Goal: Task Accomplishment & Management: Use online tool/utility

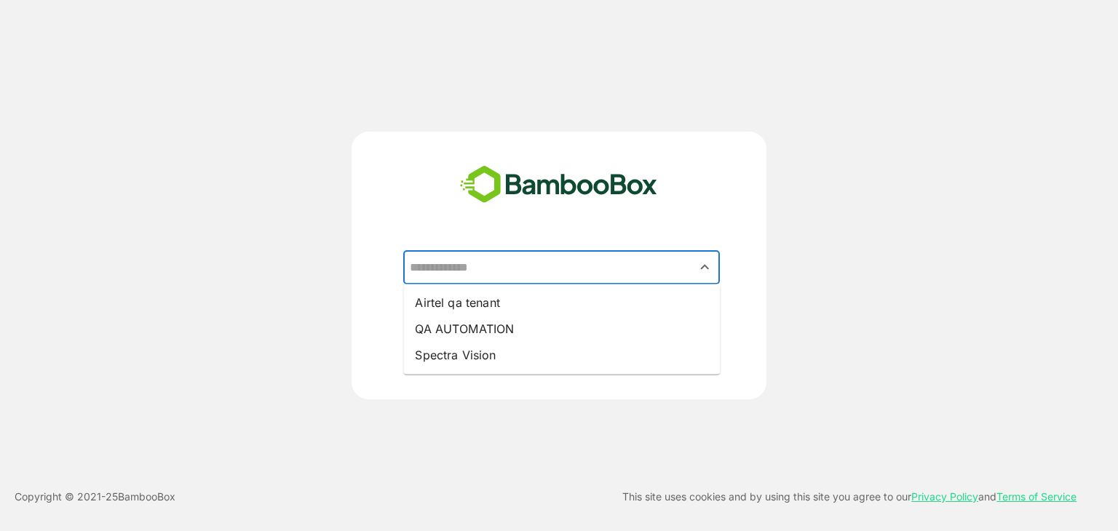
click at [477, 266] on input "text" at bounding box center [561, 268] width 311 height 28
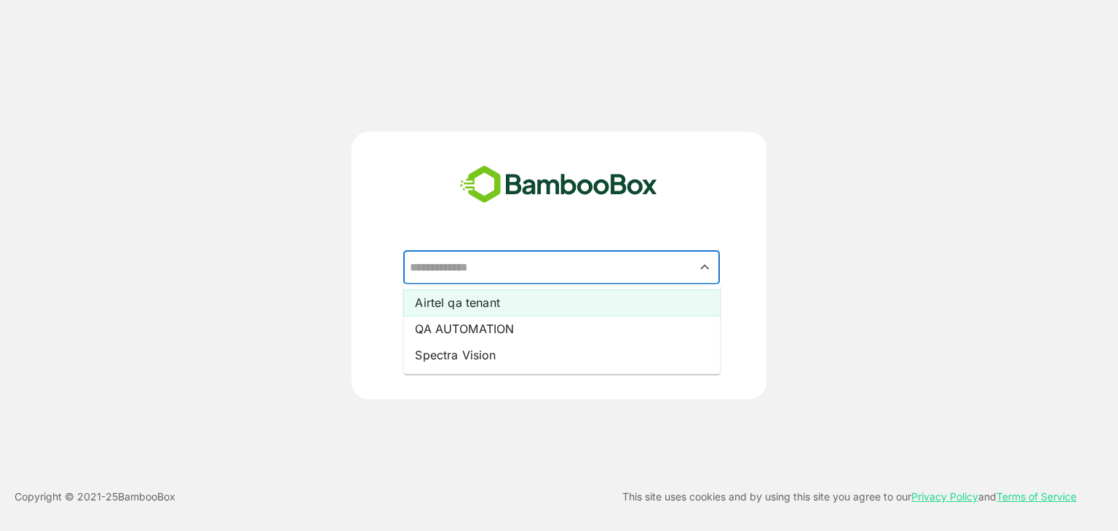
click at [501, 303] on li "Airtel qa tenant" at bounding box center [561, 303] width 317 height 26
type input "**********"
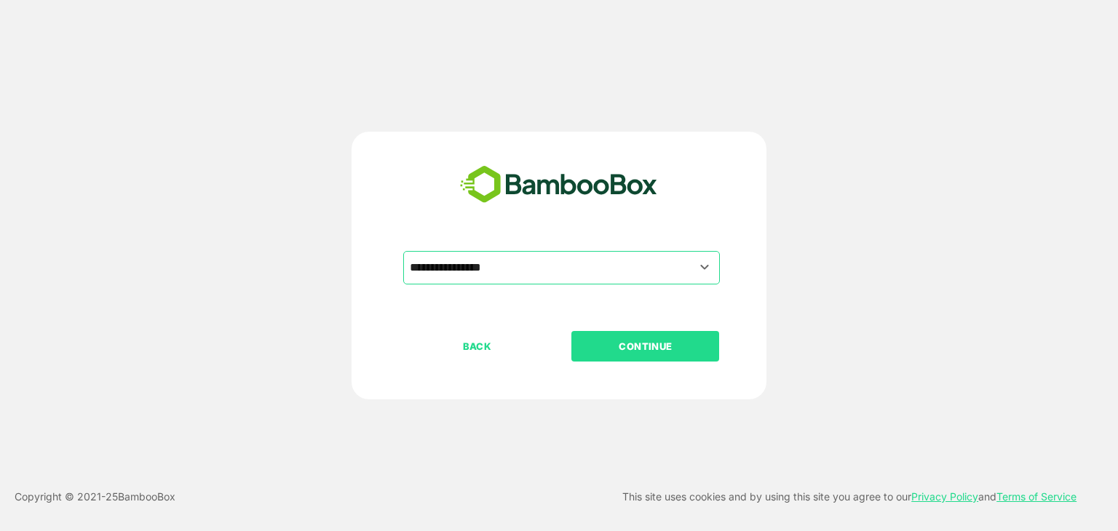
click at [681, 351] on p "CONTINUE" at bounding box center [646, 346] width 146 height 16
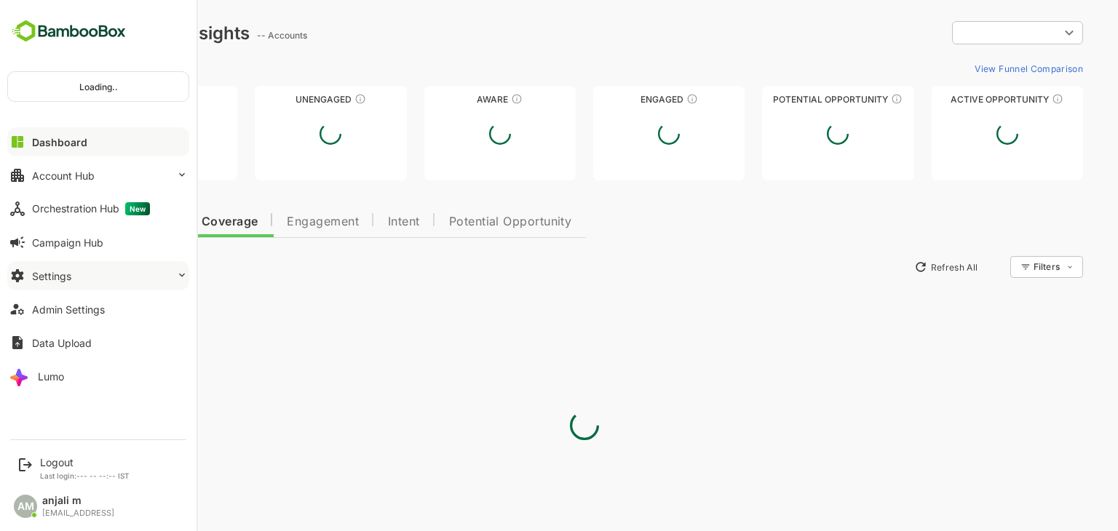
click at [69, 274] on div "Settings" at bounding box center [51, 276] width 39 height 12
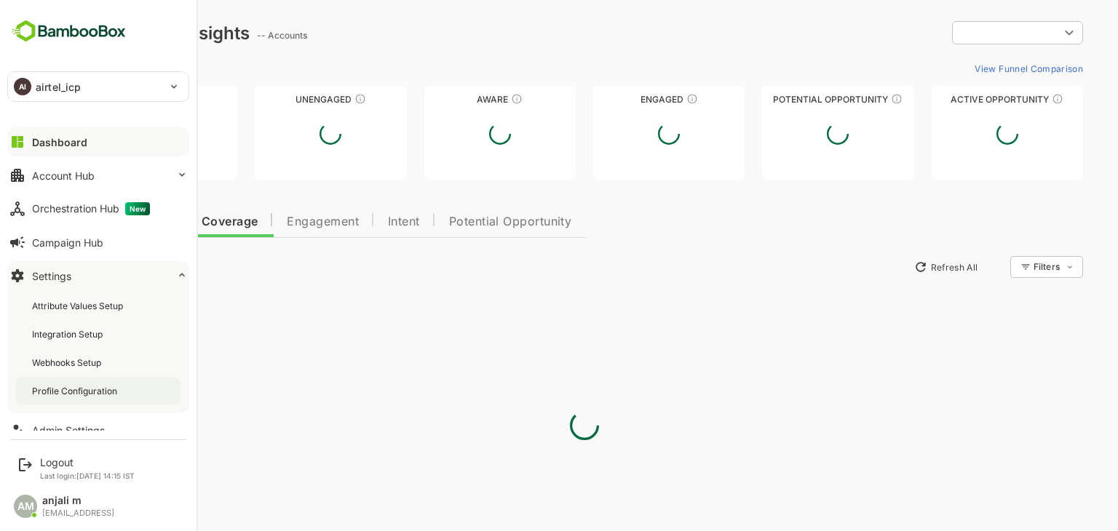
scroll to position [38, 0]
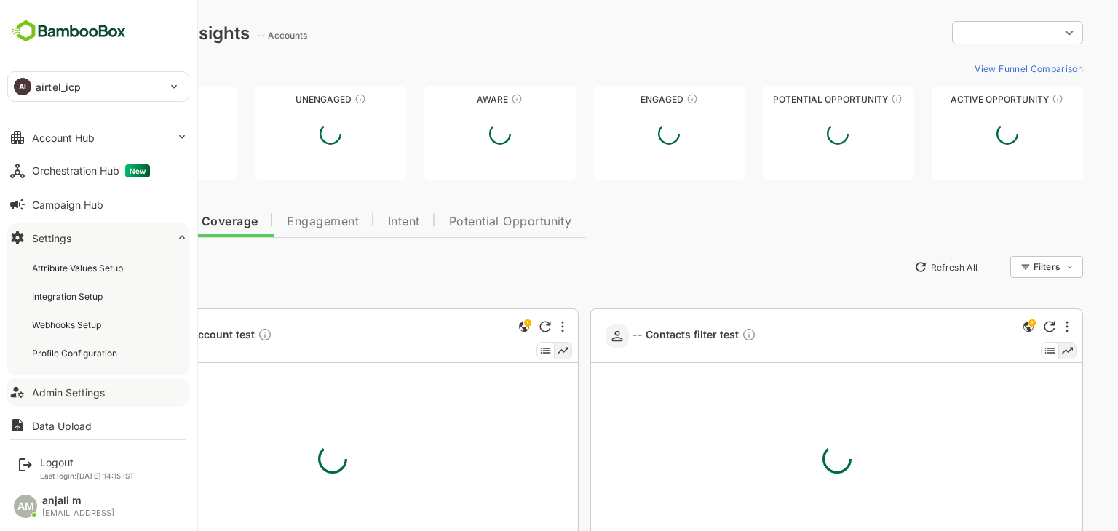
click at [70, 391] on div "Admin Settings" at bounding box center [68, 392] width 73 height 12
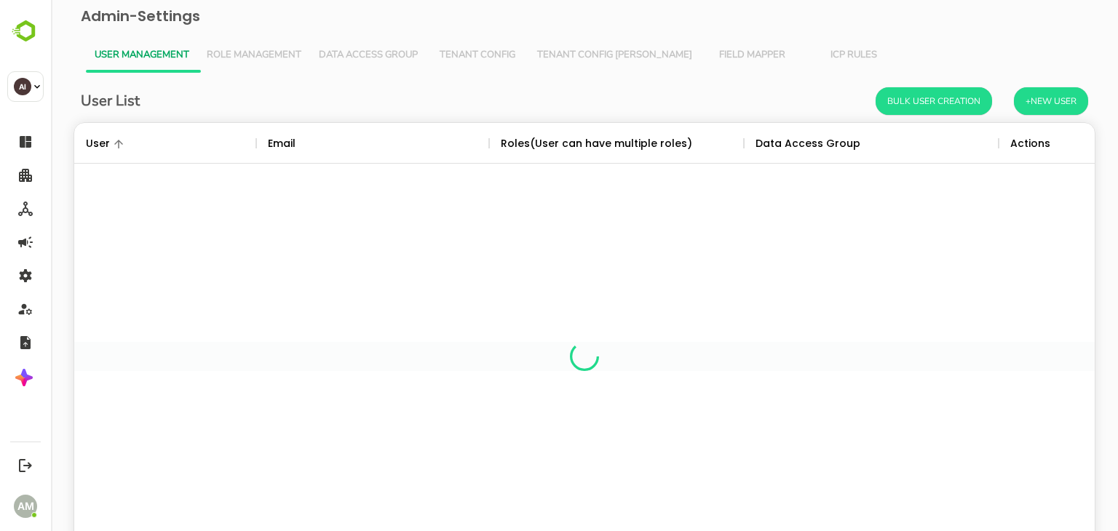
scroll to position [415, 998]
click at [481, 55] on span "Tenant Config" at bounding box center [477, 55] width 84 height 12
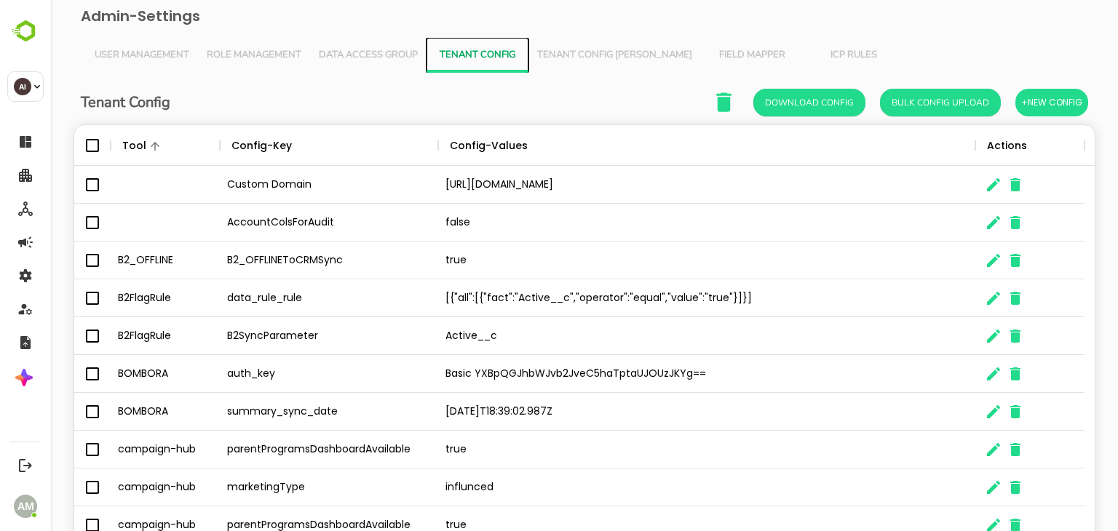
scroll to position [95, 0]
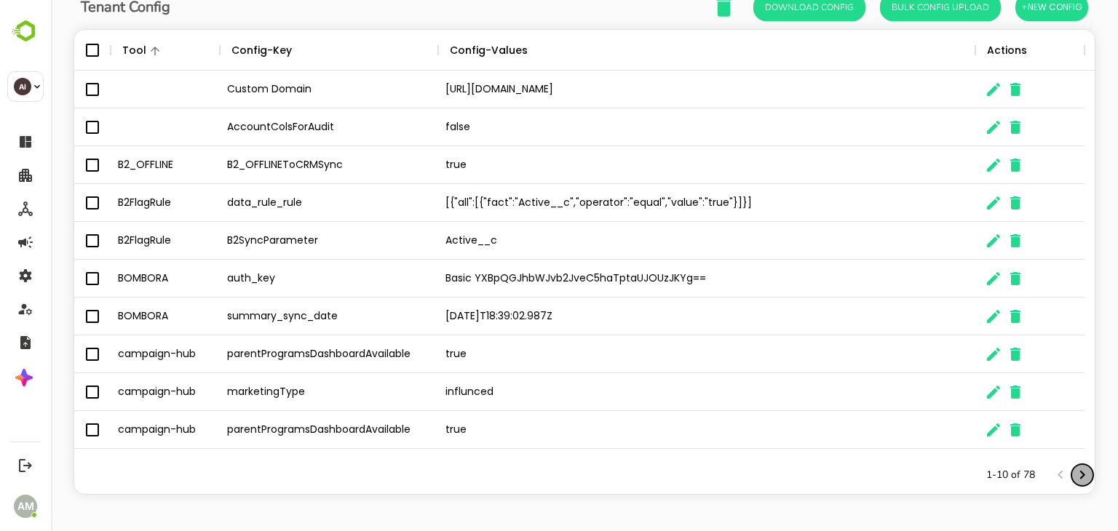
click at [1077, 478] on icon "Next page" at bounding box center [1081, 474] width 17 height 17
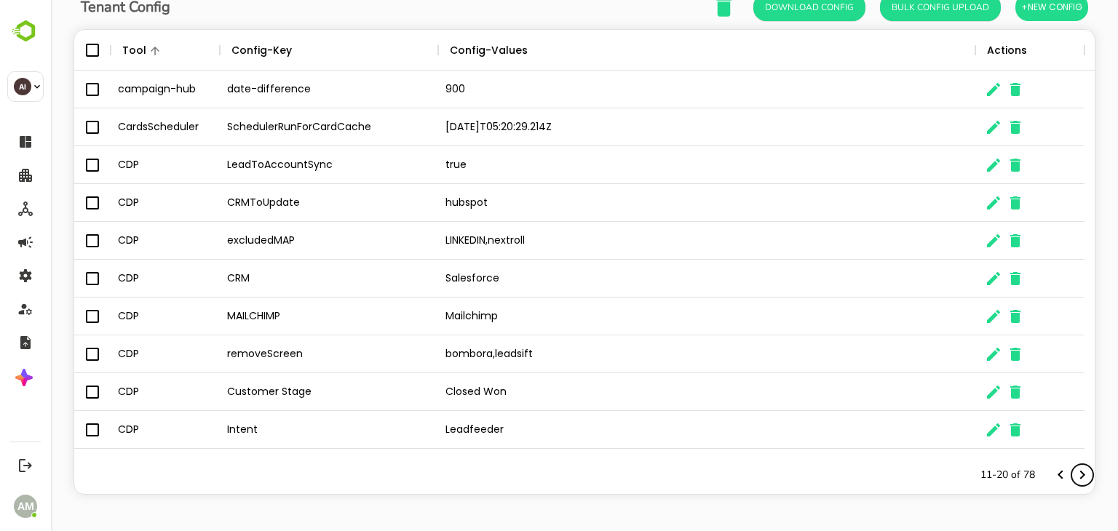
scroll to position [0, 0]
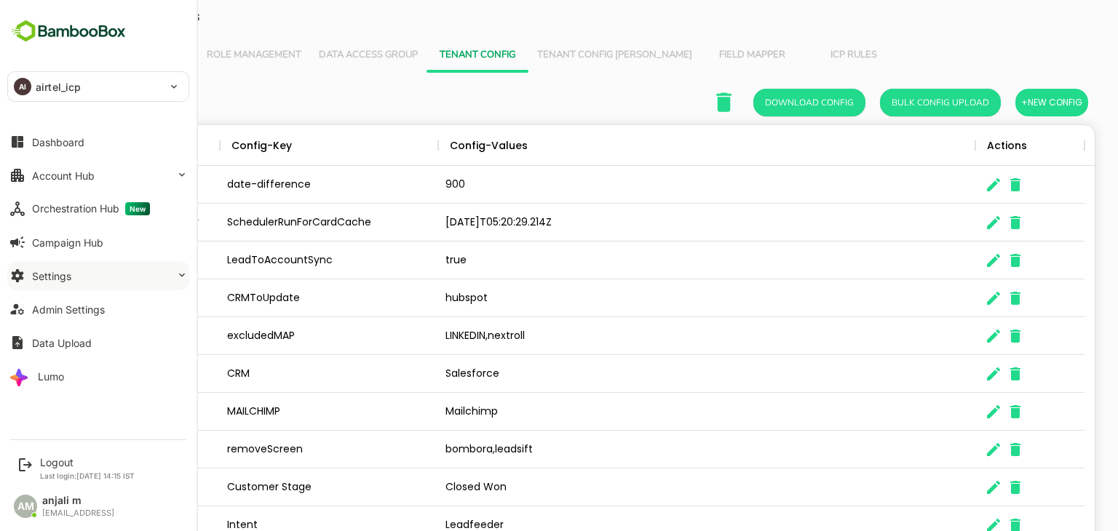
click at [75, 279] on button "Settings" at bounding box center [98, 275] width 182 height 29
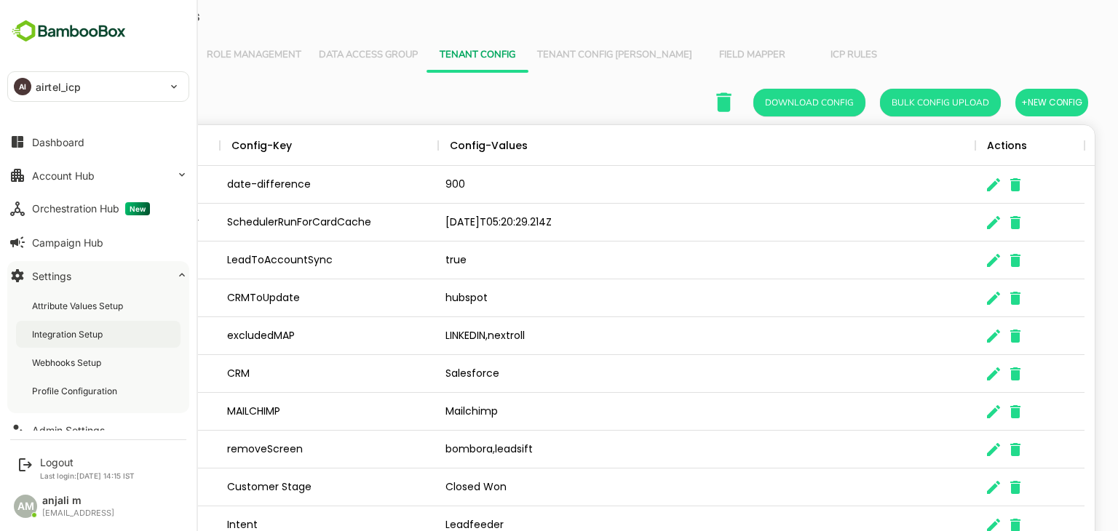
click at [86, 335] on div "Integration Setup" at bounding box center [68, 334] width 73 height 12
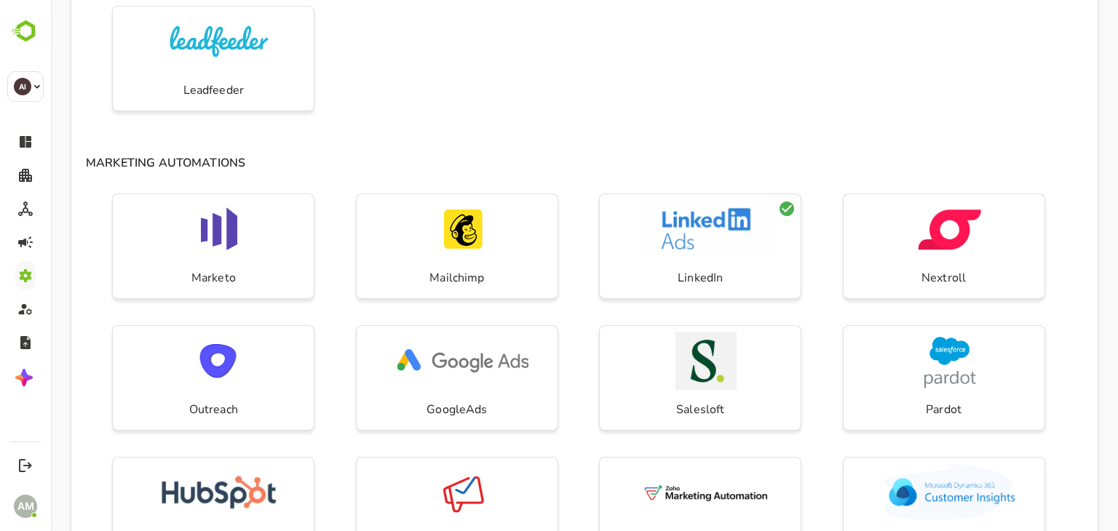
scroll to position [433, 0]
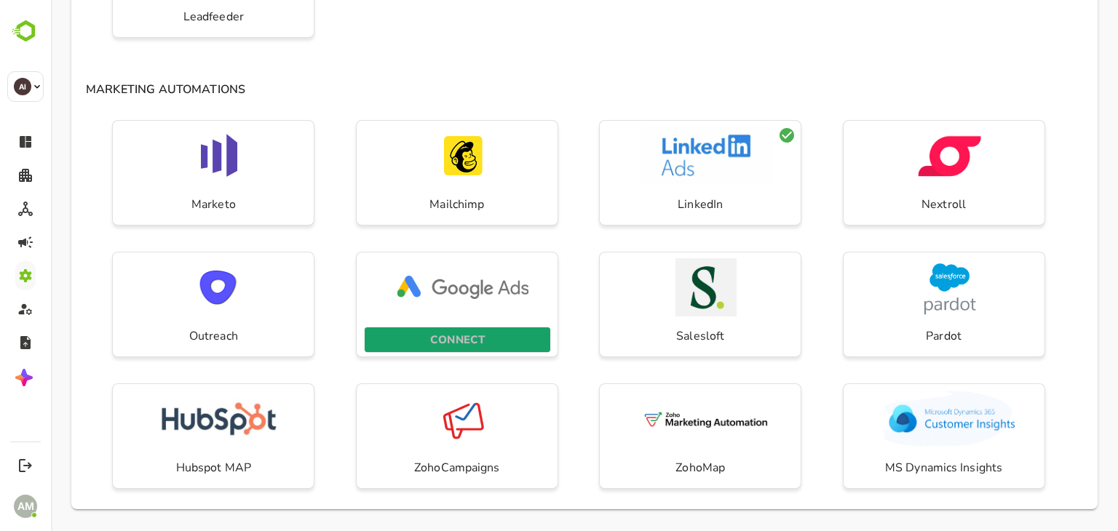
click at [453, 341] on p "CONNECT" at bounding box center [457, 339] width 55 height 19
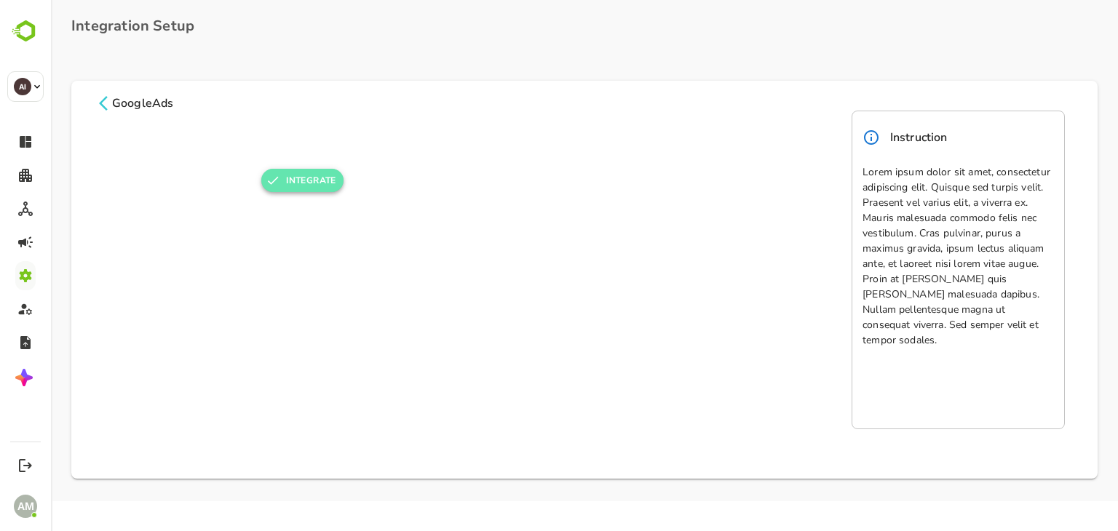
click at [303, 177] on button "INTEGRATE" at bounding box center [302, 180] width 82 height 23
